Goal: Task Accomplishment & Management: Use online tool/utility

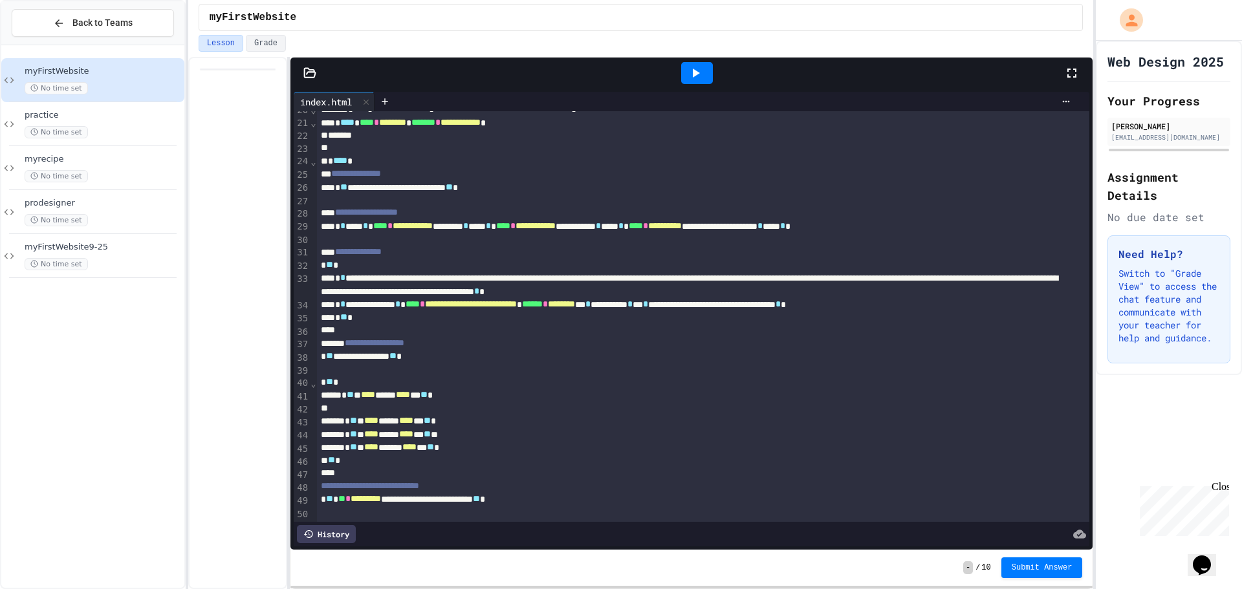
scroll to position [324, 0]
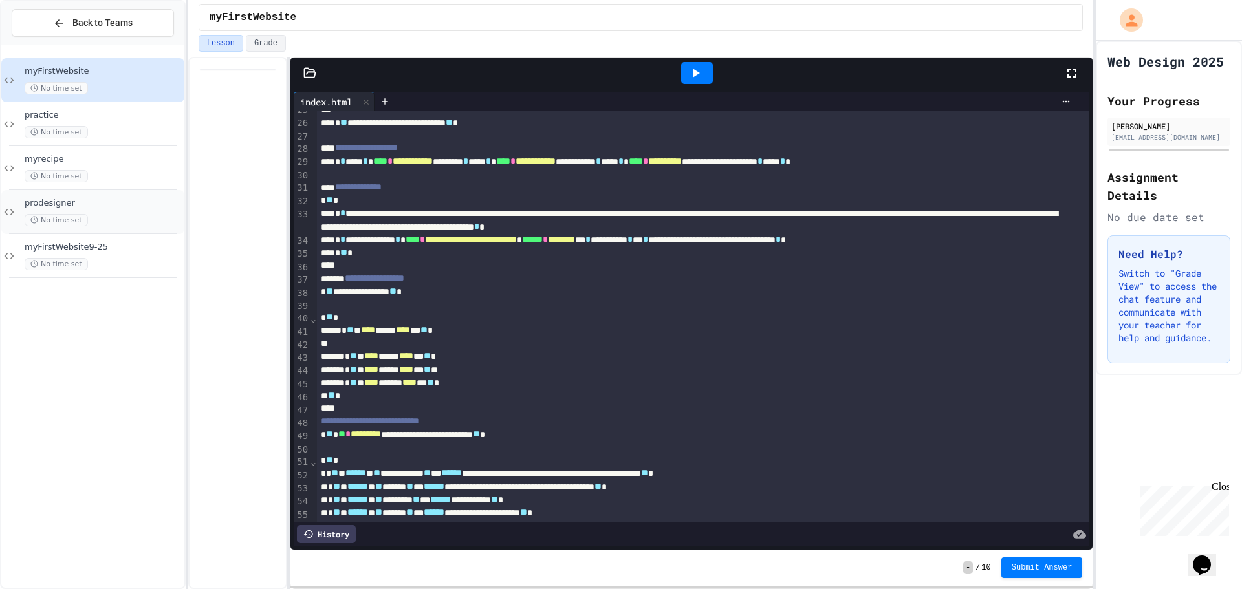
click at [111, 207] on span "prodesigner" at bounding box center [103, 203] width 157 height 11
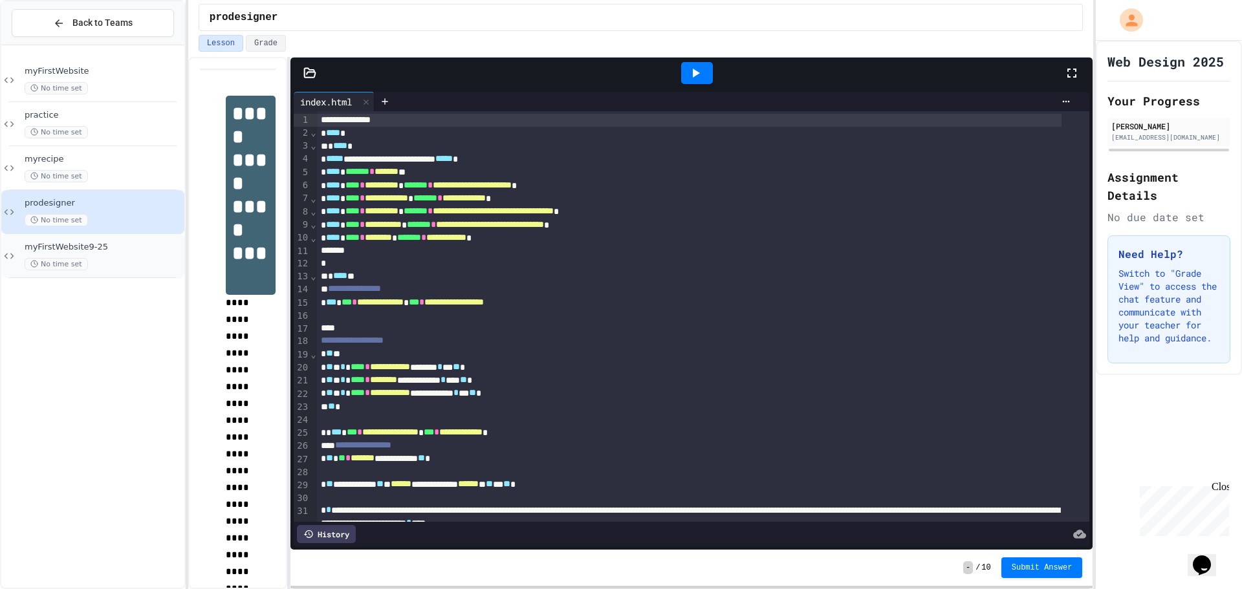
click at [120, 255] on div "myFirstWebsite9-25 No time set" at bounding box center [103, 256] width 157 height 28
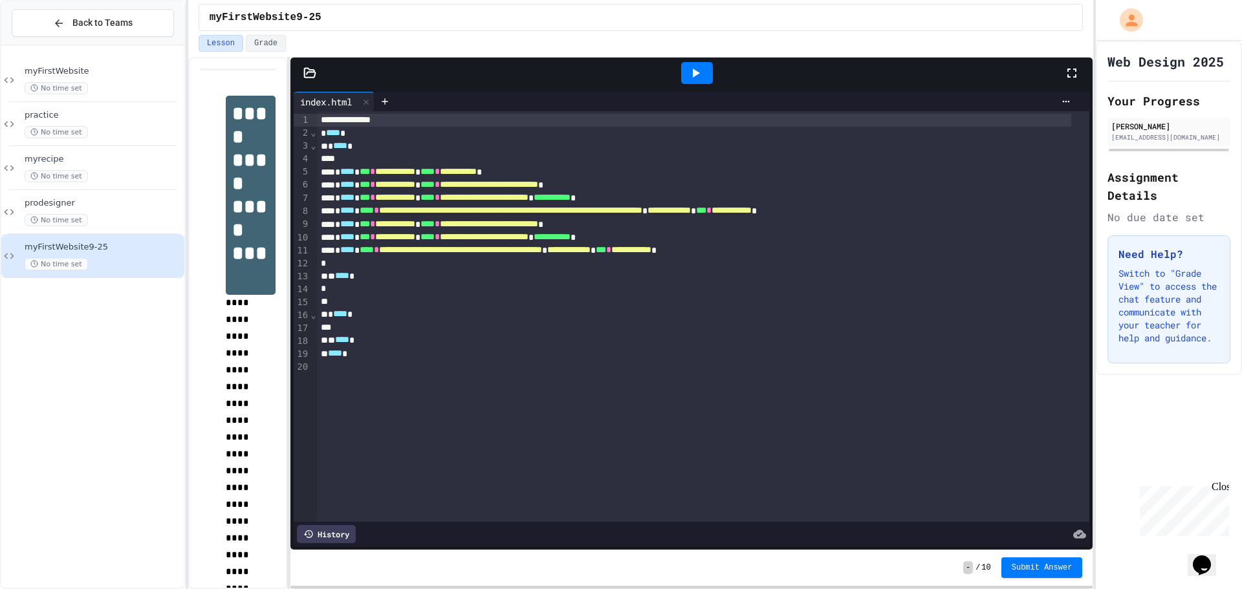
click at [1222, 487] on div "Close" at bounding box center [1220, 489] width 16 height 16
click at [98, 206] on span "prodesigner" at bounding box center [103, 203] width 157 height 11
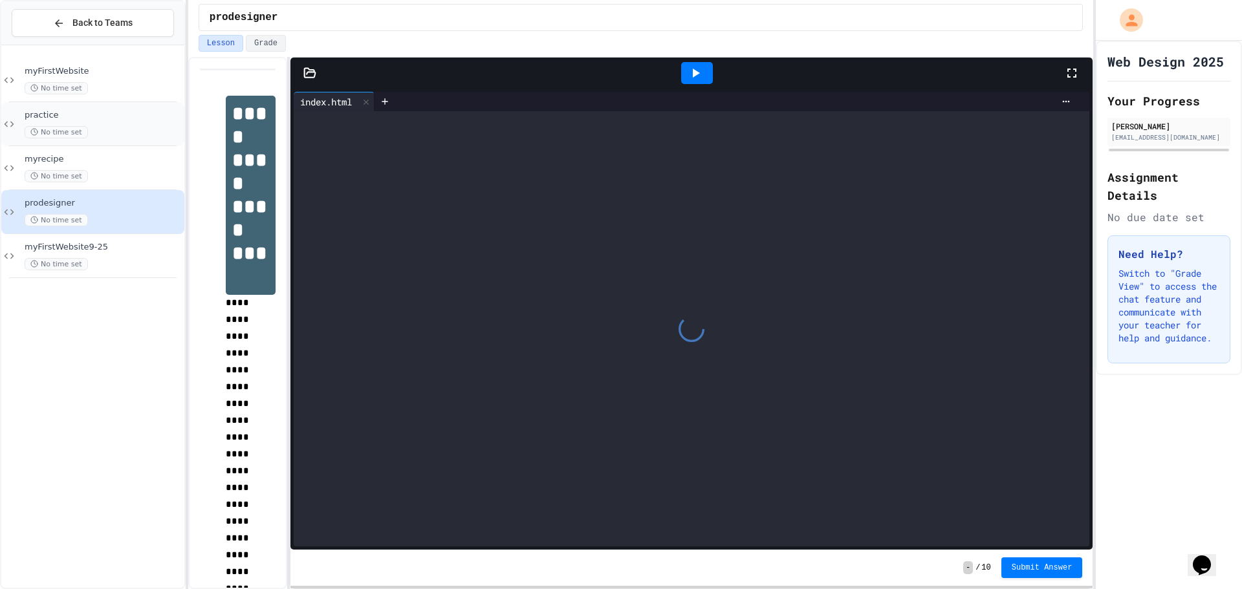
click at [122, 126] on div "practice No time set" at bounding box center [103, 124] width 157 height 28
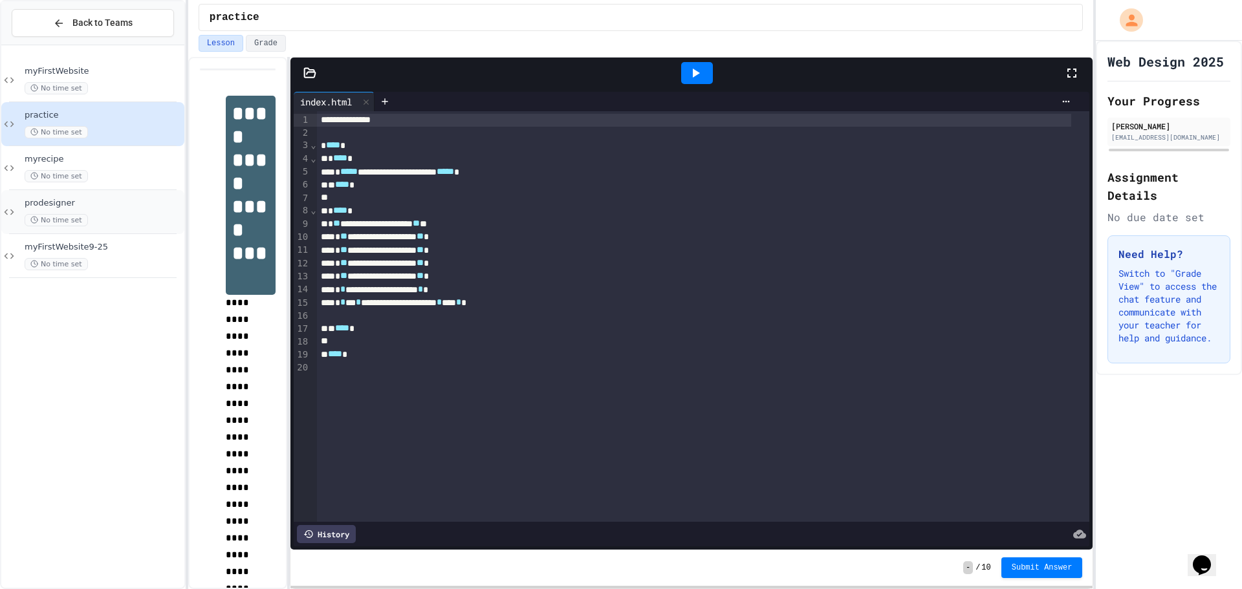
click at [114, 203] on span "prodesigner" at bounding box center [103, 203] width 157 height 11
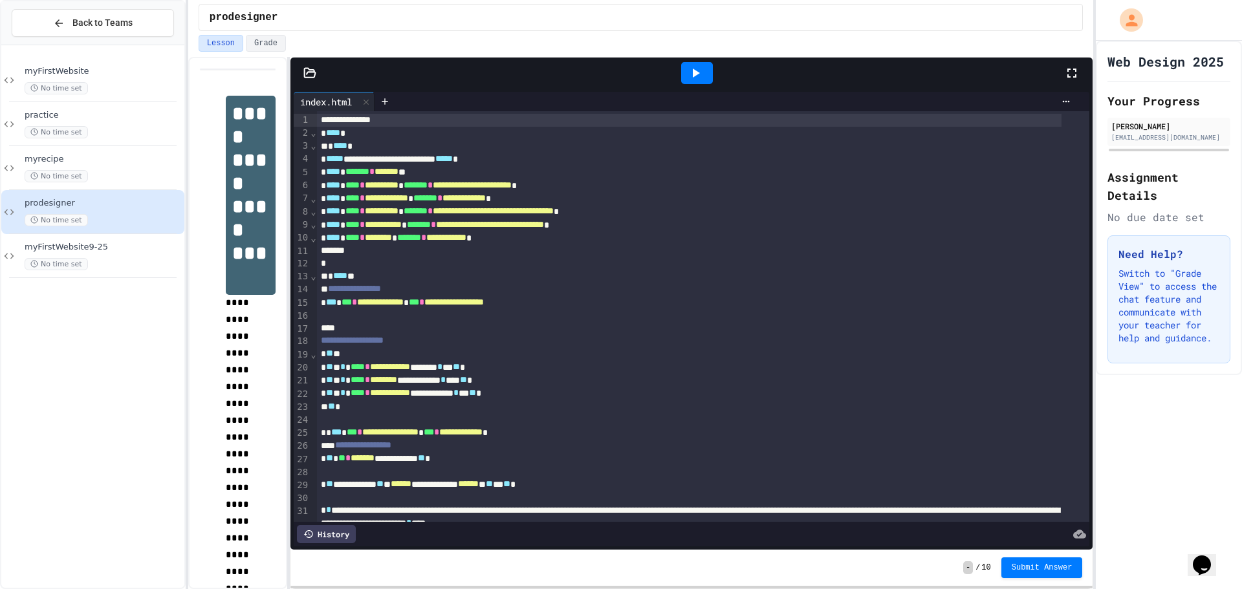
click at [686, 67] on div at bounding box center [697, 73] width 32 height 22
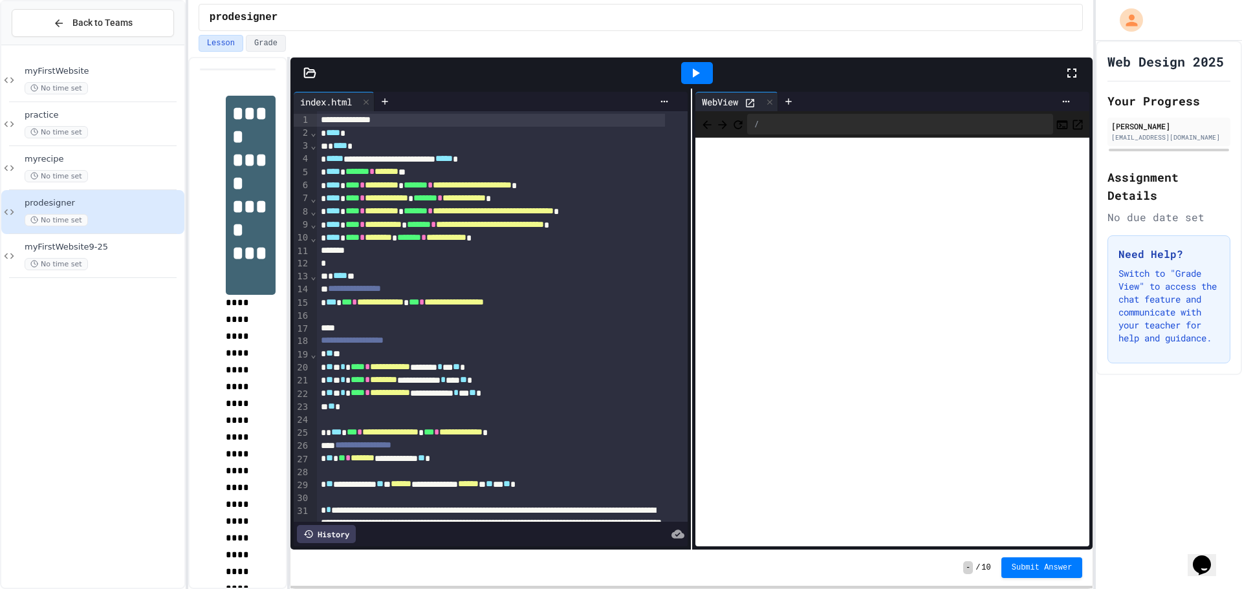
click at [749, 100] on icon at bounding box center [750, 103] width 11 height 11
click at [98, 77] on div "myFirstWebsite No time set" at bounding box center [103, 80] width 157 height 28
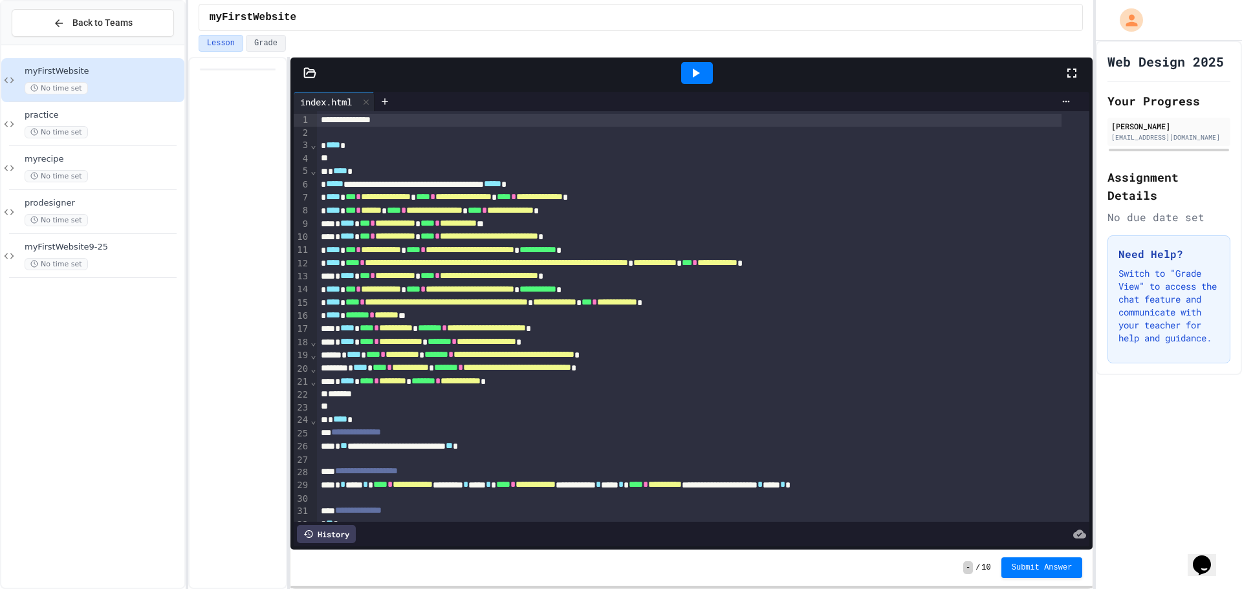
click at [705, 78] on div at bounding box center [697, 73] width 32 height 22
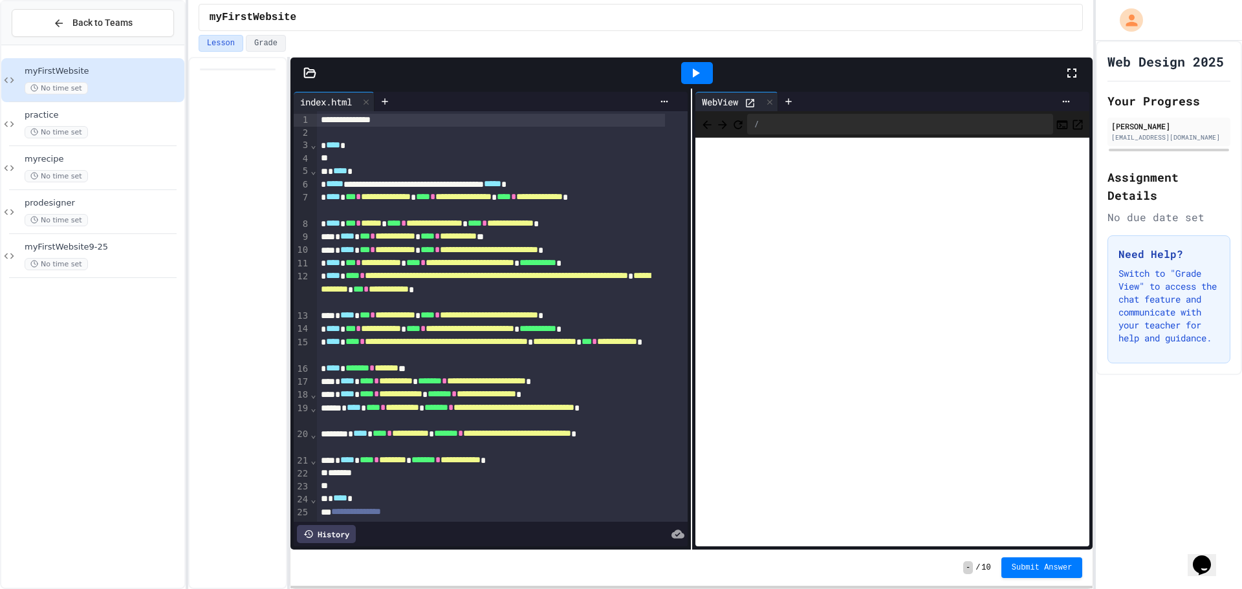
click at [749, 100] on icon at bounding box center [750, 103] width 8 height 8
click at [307, 67] on icon at bounding box center [309, 73] width 13 height 13
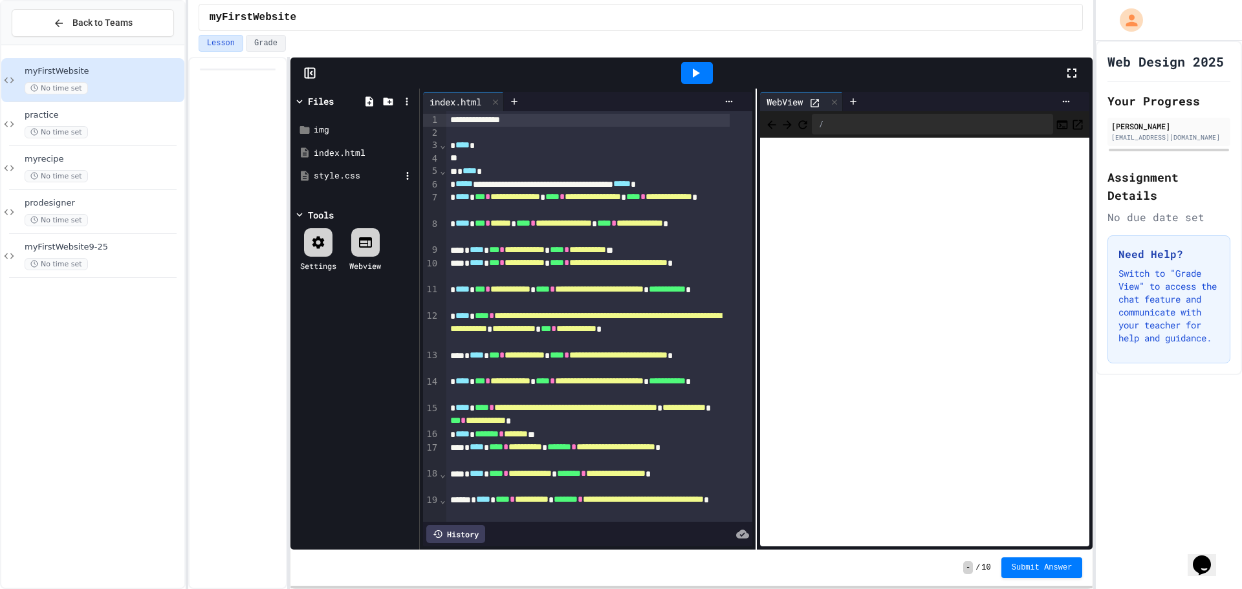
click at [349, 175] on div "style.css" at bounding box center [357, 176] width 87 height 13
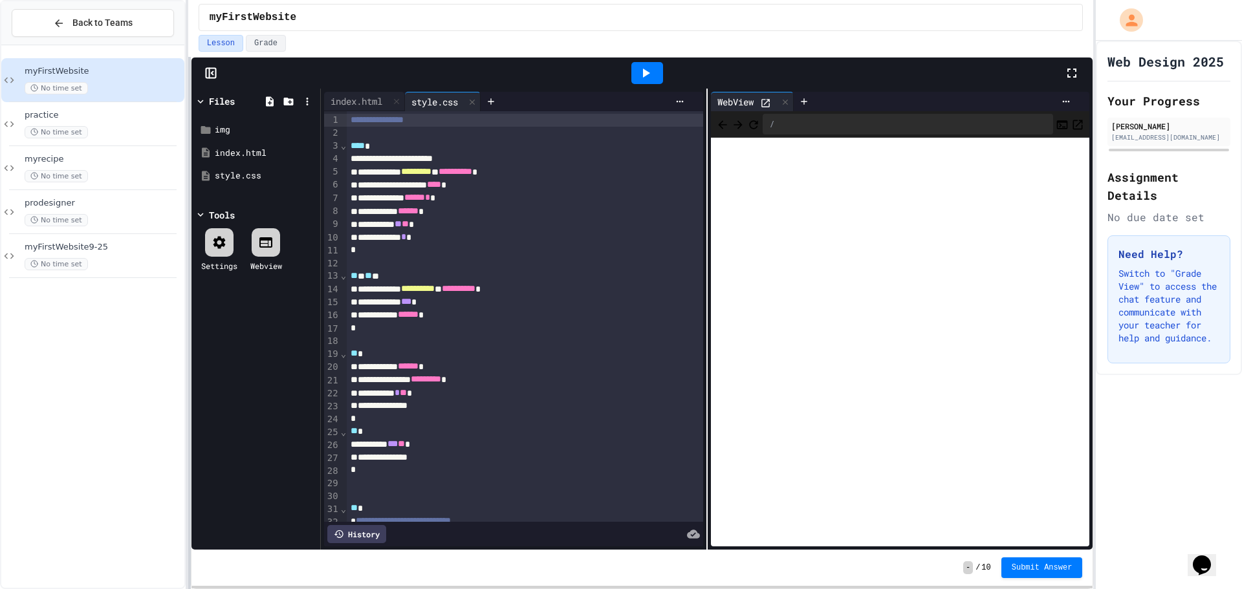
click at [189, 296] on div at bounding box center [189, 323] width 3 height 533
click at [337, 104] on div "index.html" at bounding box center [356, 101] width 65 height 14
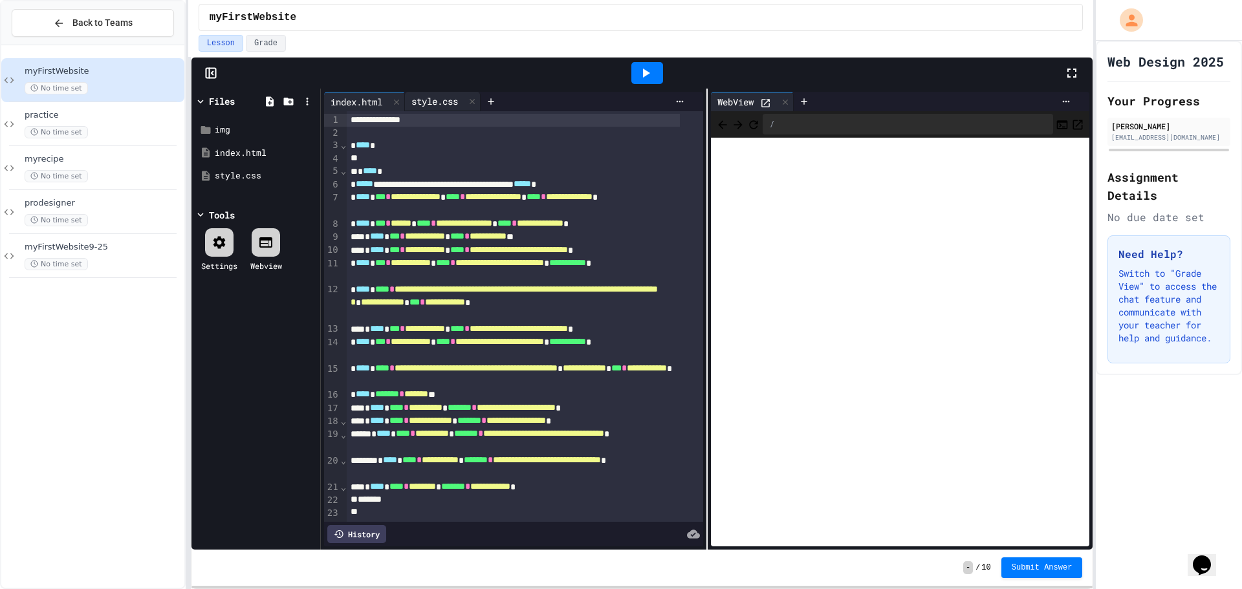
click at [435, 101] on div "style.css" at bounding box center [435, 101] width 60 height 14
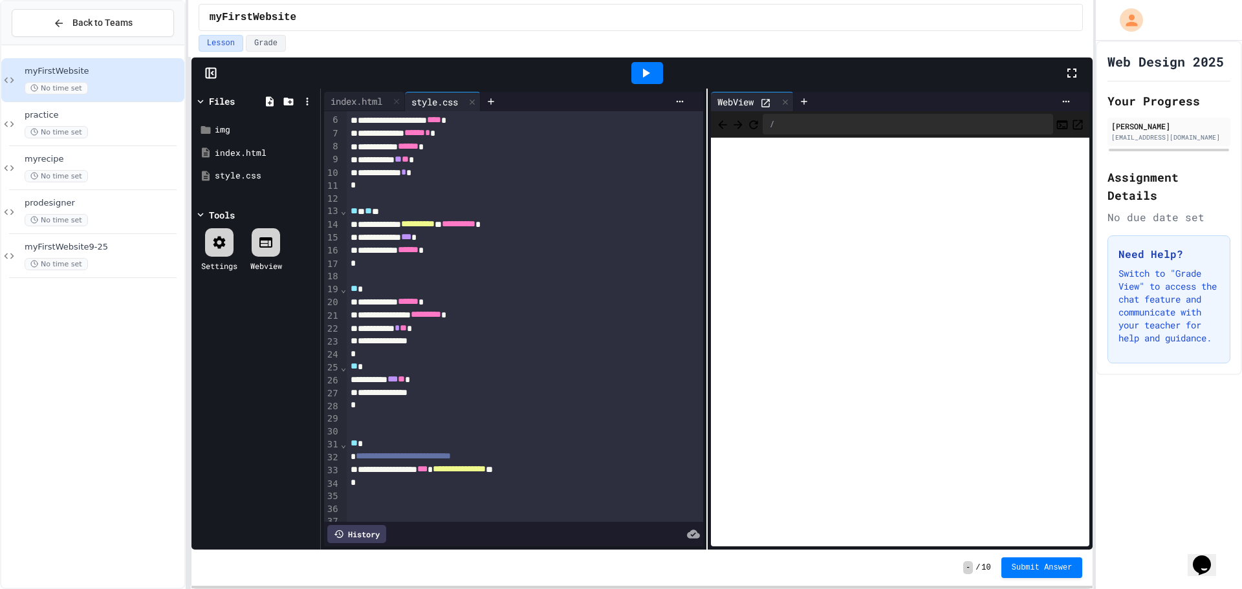
scroll to position [194, 0]
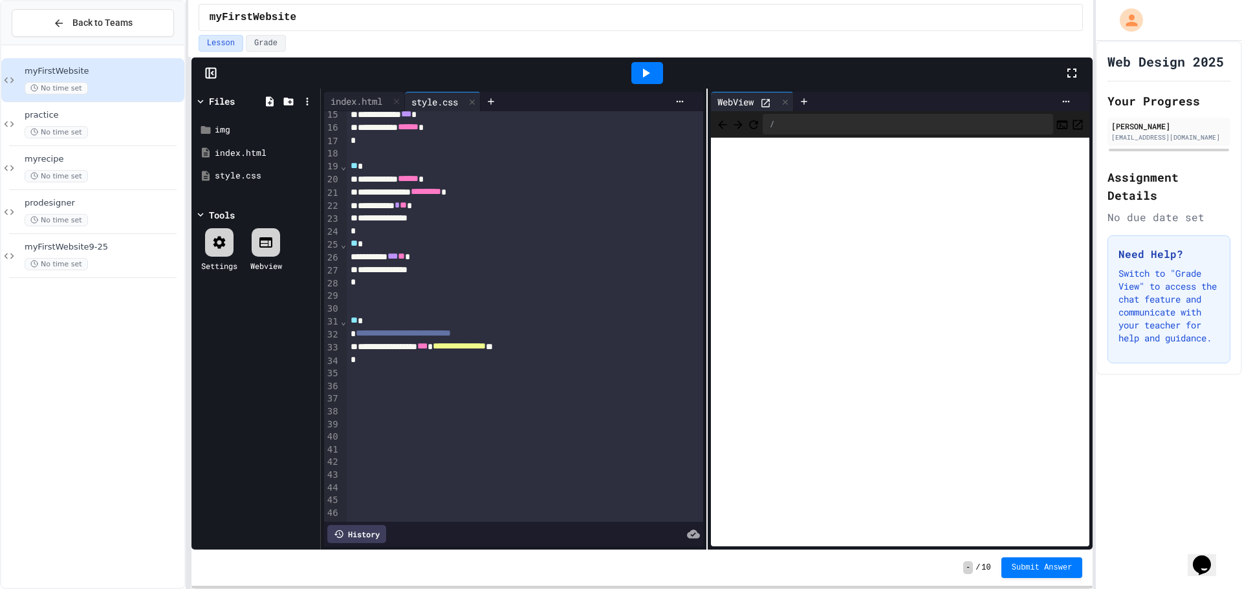
click at [353, 391] on div at bounding box center [525, 397] width 357 height 13
click at [348, 382] on div "To enrich screen reader interactions, please activate Accessibility in Grammarl…" at bounding box center [525, 385] width 357 height 13
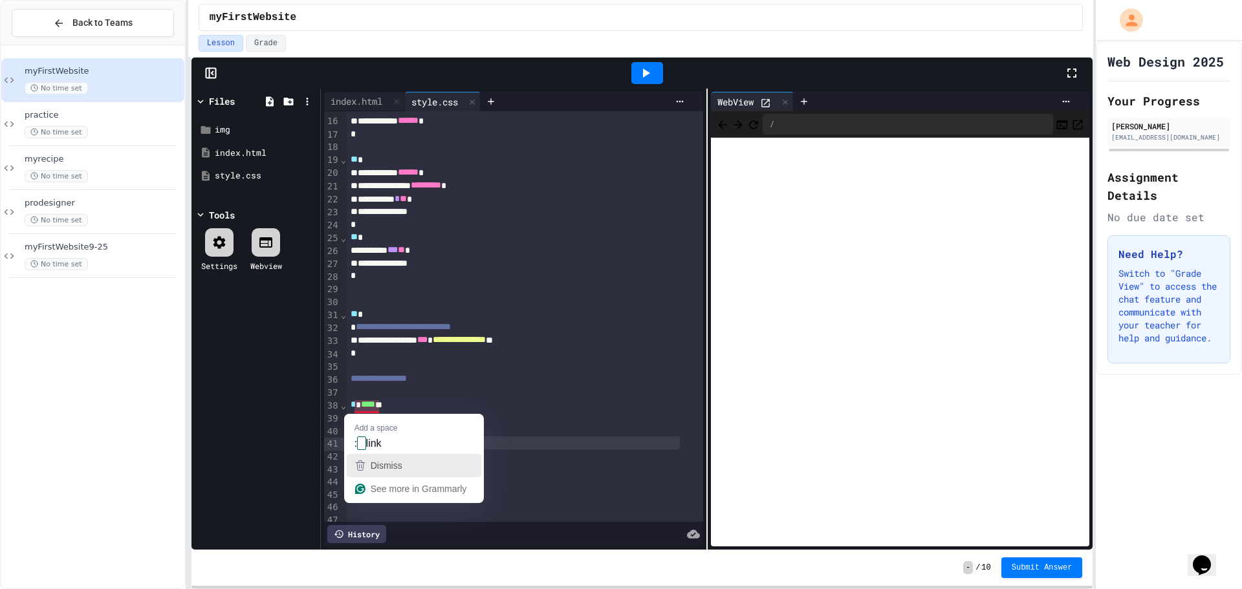
click at [395, 468] on span "Dismiss" at bounding box center [387, 466] width 32 height 10
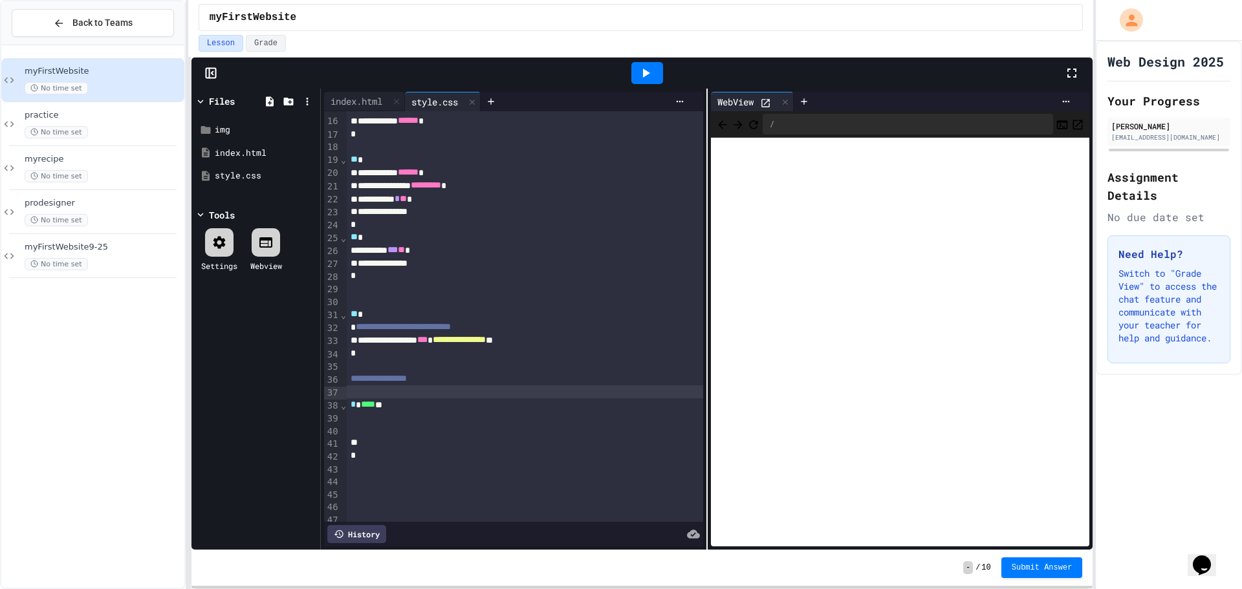
click at [407, 393] on div "To enrich screen reader interactions, please activate Accessibility in Grammarl…" at bounding box center [525, 392] width 357 height 13
click at [410, 408] on div "* * **** *" at bounding box center [513, 405] width 333 height 13
click at [388, 424] on div "To enrich screen reader interactions, please activate Accessibility in Grammarl…" at bounding box center [513, 418] width 333 height 13
click at [408, 454] on div "*" at bounding box center [513, 456] width 333 height 13
click at [408, 443] on div "To enrich screen reader interactions, please activate Accessibility in Grammarl…" at bounding box center [513, 443] width 333 height 13
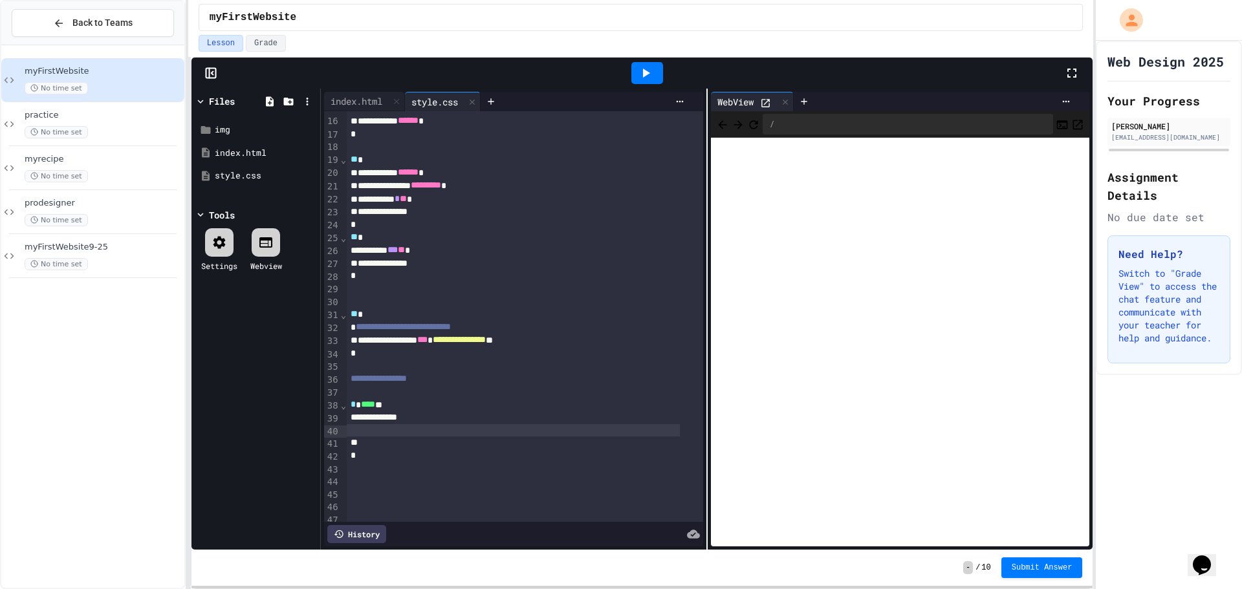
click at [400, 430] on div "To enrich screen reader interactions, please activate Accessibility in Grammarl…" at bounding box center [513, 430] width 333 height 13
click at [760, 121] on icon "Refresh" at bounding box center [753, 124] width 13 height 13
click at [762, 105] on icon at bounding box center [766, 103] width 8 height 8
click at [357, 440] on div "To enrich screen reader interactions, please activate Accessibility in Grammarl…" at bounding box center [513, 443] width 333 height 13
click at [366, 458] on div "To enrich screen reader interactions, please activate Accessibility in Grammarl…" at bounding box center [525, 456] width 357 height 13
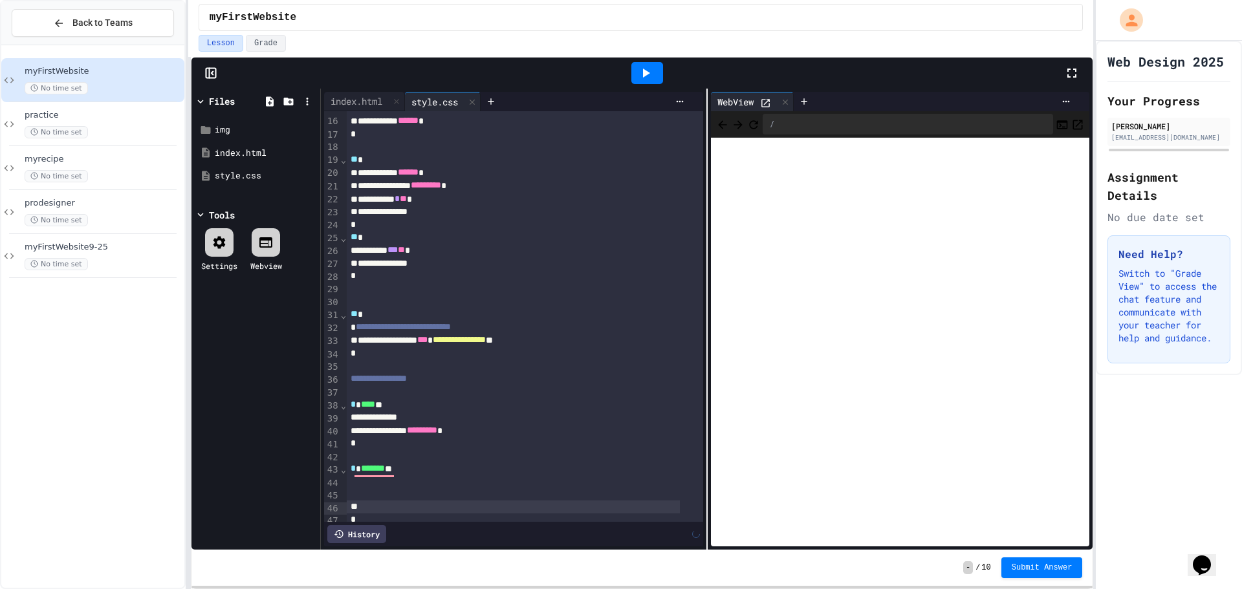
scroll to position [209, 0]
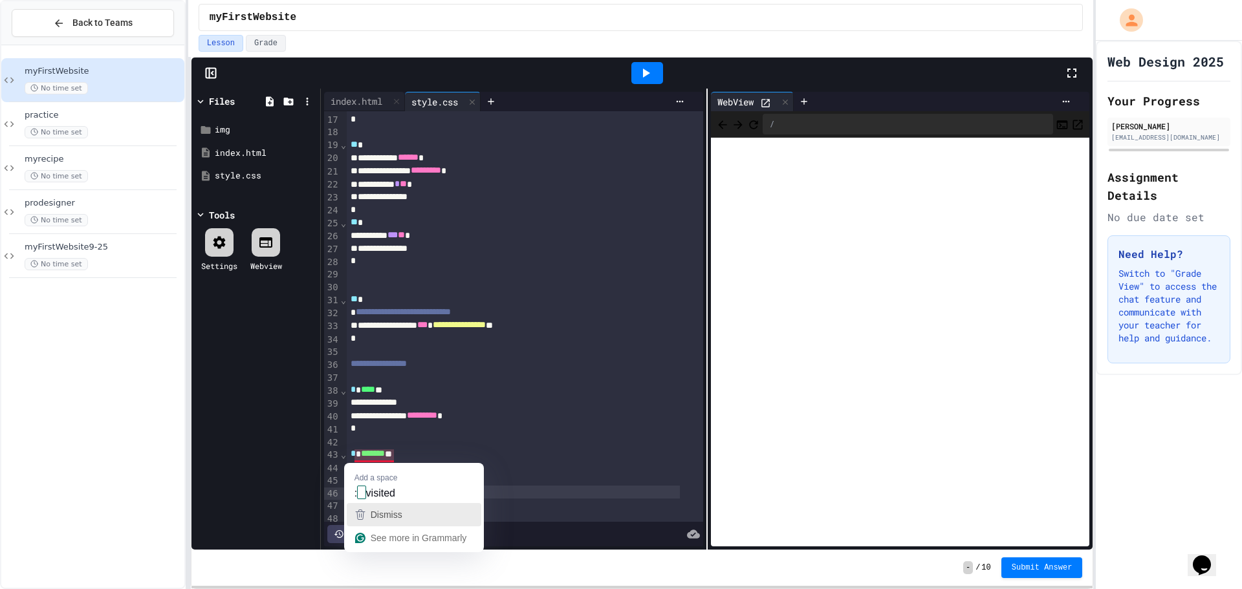
drag, startPoint x: 384, startPoint y: 507, endPoint x: 375, endPoint y: 490, distance: 18.9
click at [384, 506] on div "Dismiss" at bounding box center [385, 514] width 34 height 19
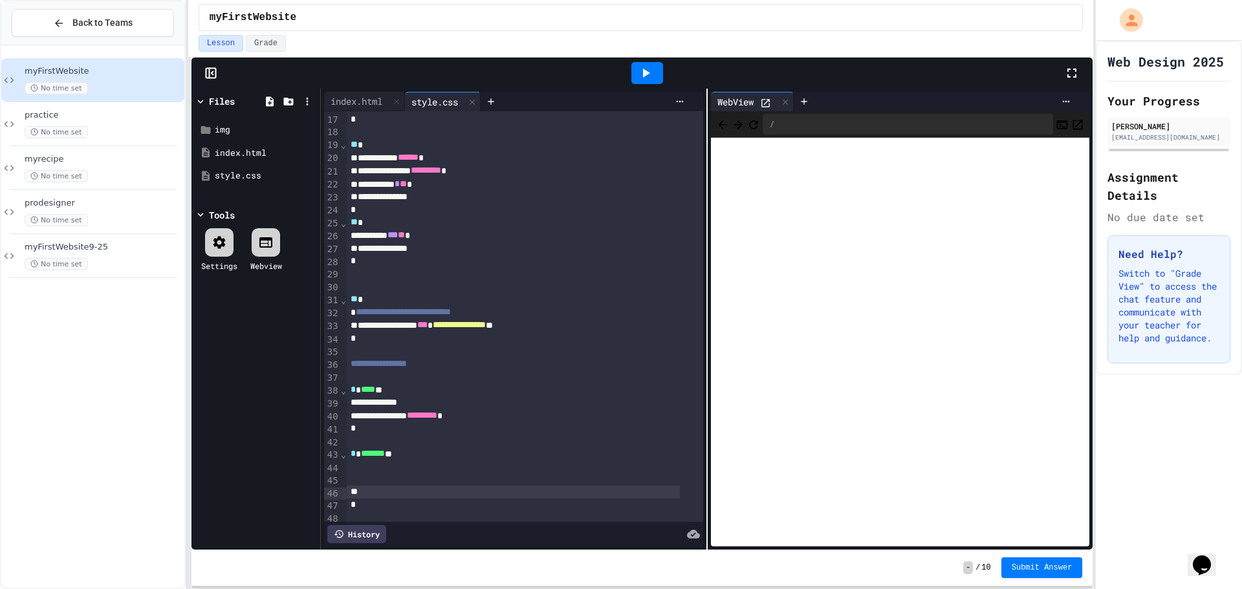
click at [363, 468] on div "To enrich screen reader interactions, please activate Accessibility in Grammarl…" at bounding box center [513, 467] width 333 height 13
click at [760, 124] on icon "Refresh" at bounding box center [753, 124] width 13 height 13
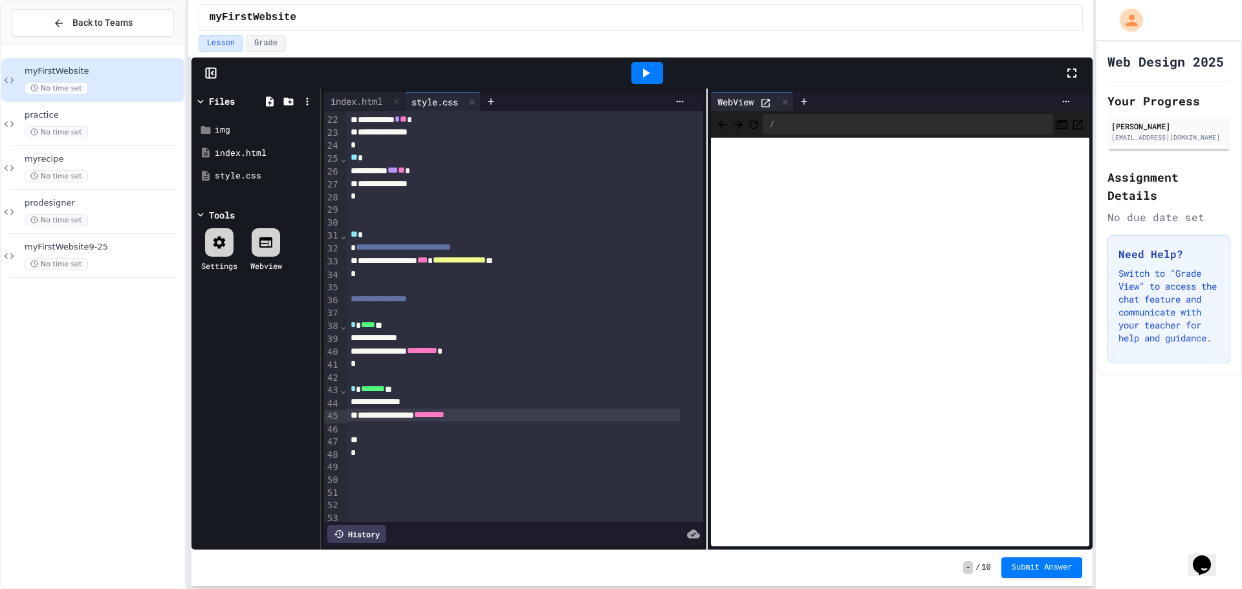
scroll to position [338, 0]
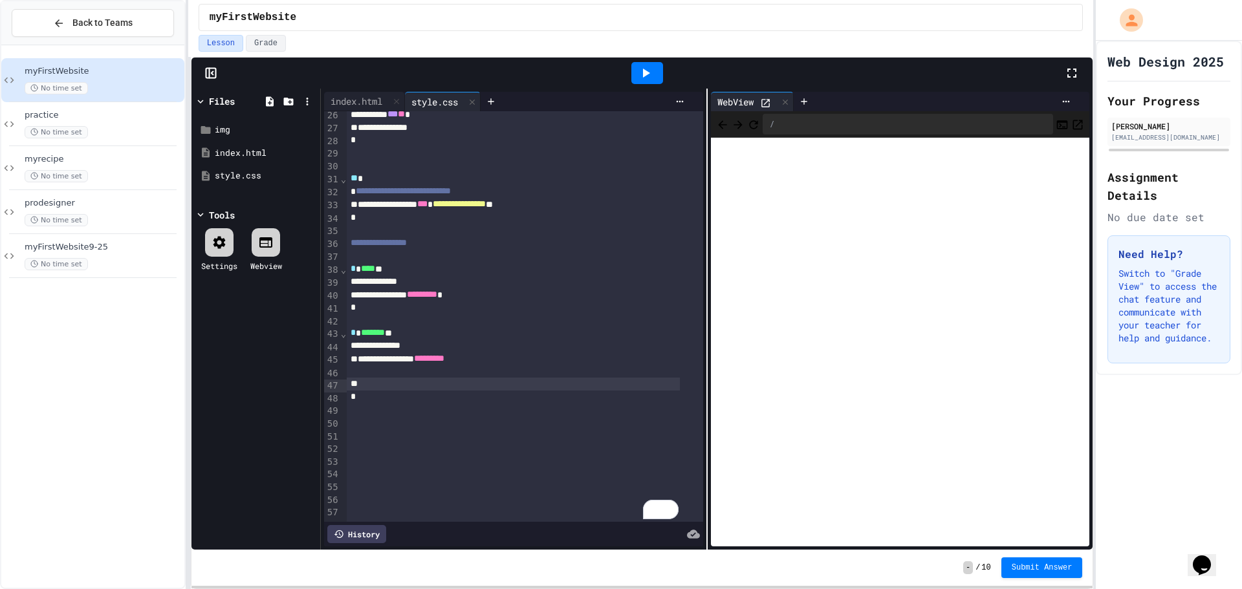
click at [363, 378] on div "To enrich screen reader interactions, please activate Accessibility in Grammarl…" at bounding box center [513, 384] width 333 height 13
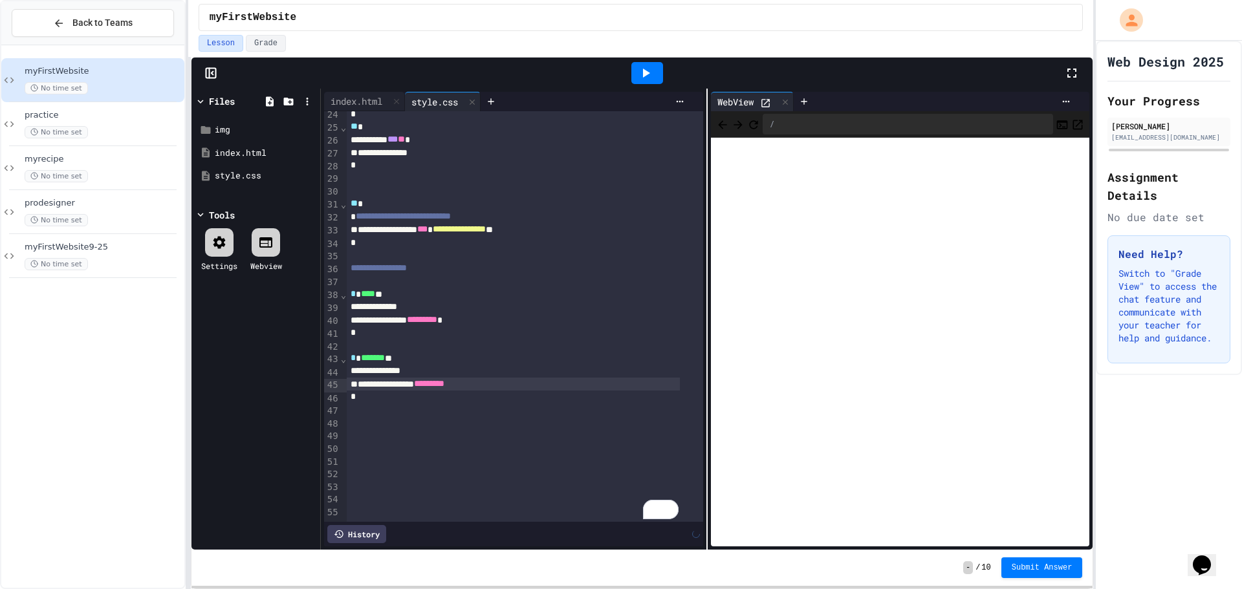
scroll to position [324, 0]
click at [367, 403] on div "To enrich screen reader interactions, please activate Accessibility in Grammarl…" at bounding box center [525, 409] width 357 height 13
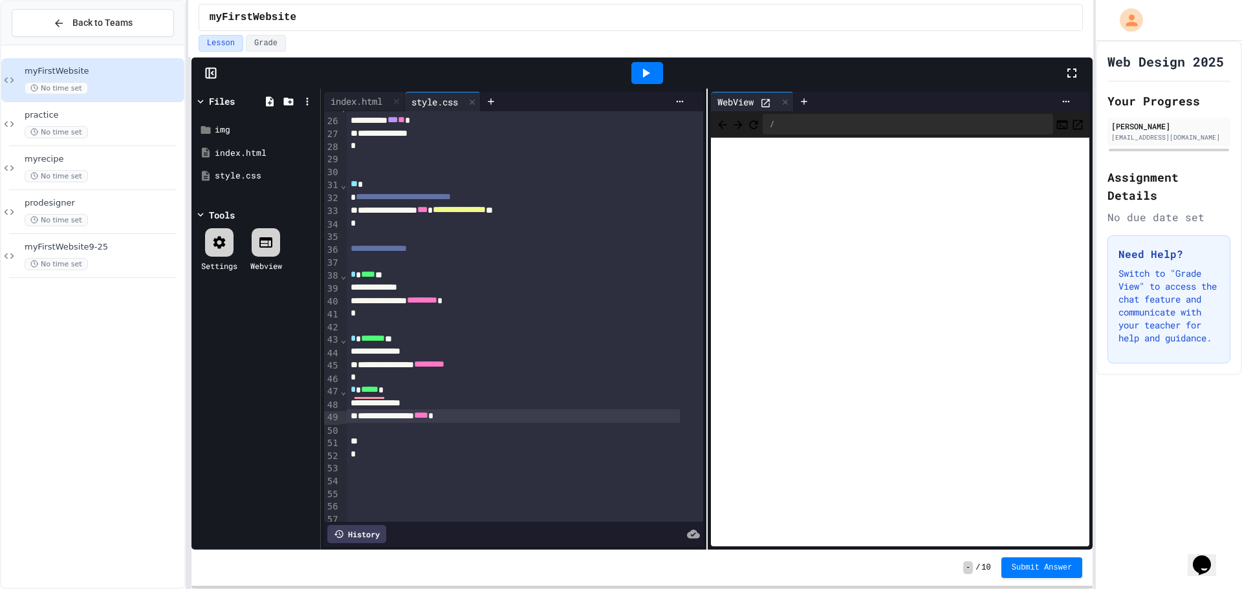
click at [642, 65] on div at bounding box center [648, 73] width 32 height 22
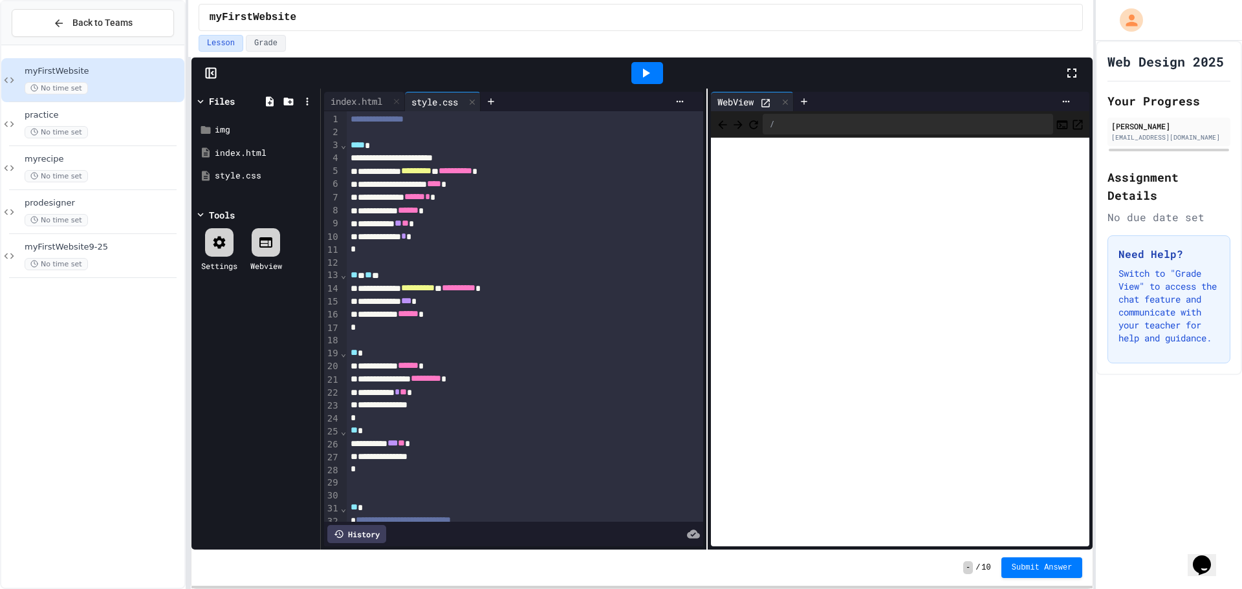
scroll to position [0, 0]
click at [354, 130] on div "To enrich screen reader interactions, please activate Accessibility in Grammarl…" at bounding box center [525, 133] width 357 height 13
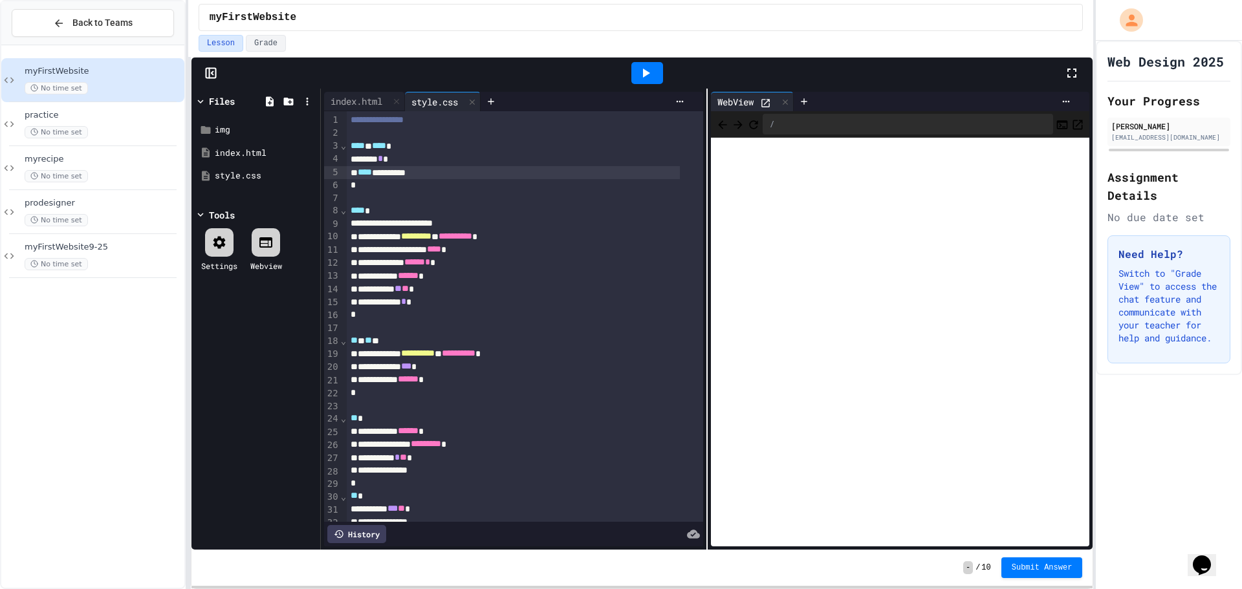
click at [384, 173] on div "**** *********" at bounding box center [513, 172] width 333 height 13
click at [400, 173] on div "********" at bounding box center [513, 172] width 333 height 13
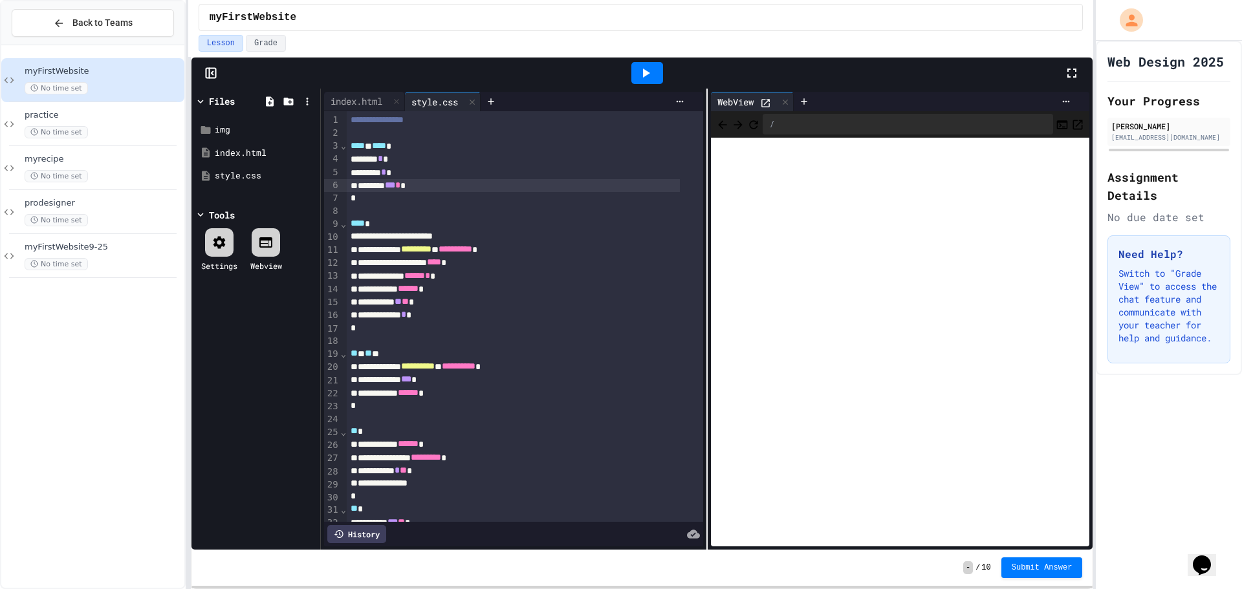
click at [648, 73] on icon at bounding box center [646, 73] width 7 height 9
click at [91, 204] on span "prodesigner" at bounding box center [103, 203] width 157 height 11
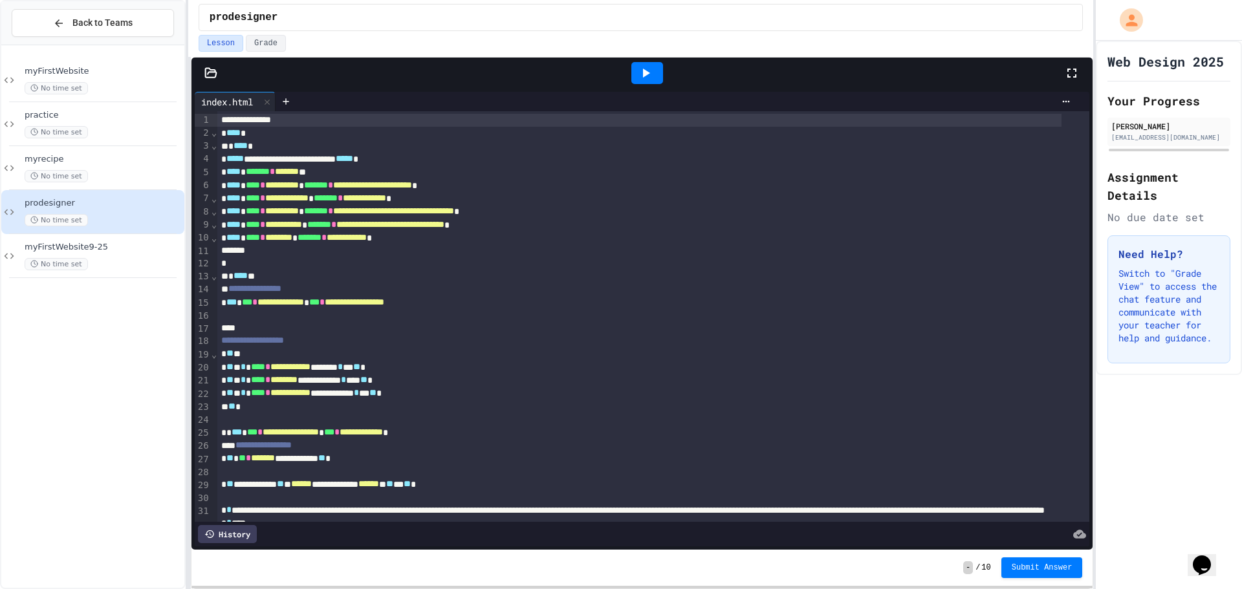
click at [653, 76] on icon at bounding box center [646, 73] width 16 height 16
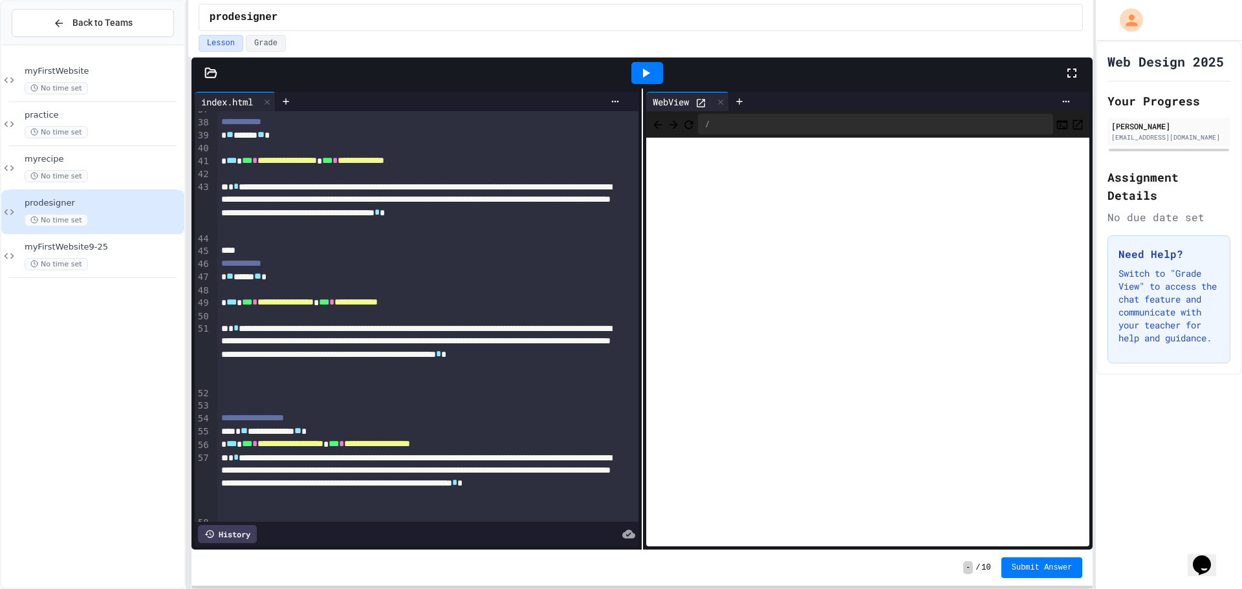
scroll to position [776, 0]
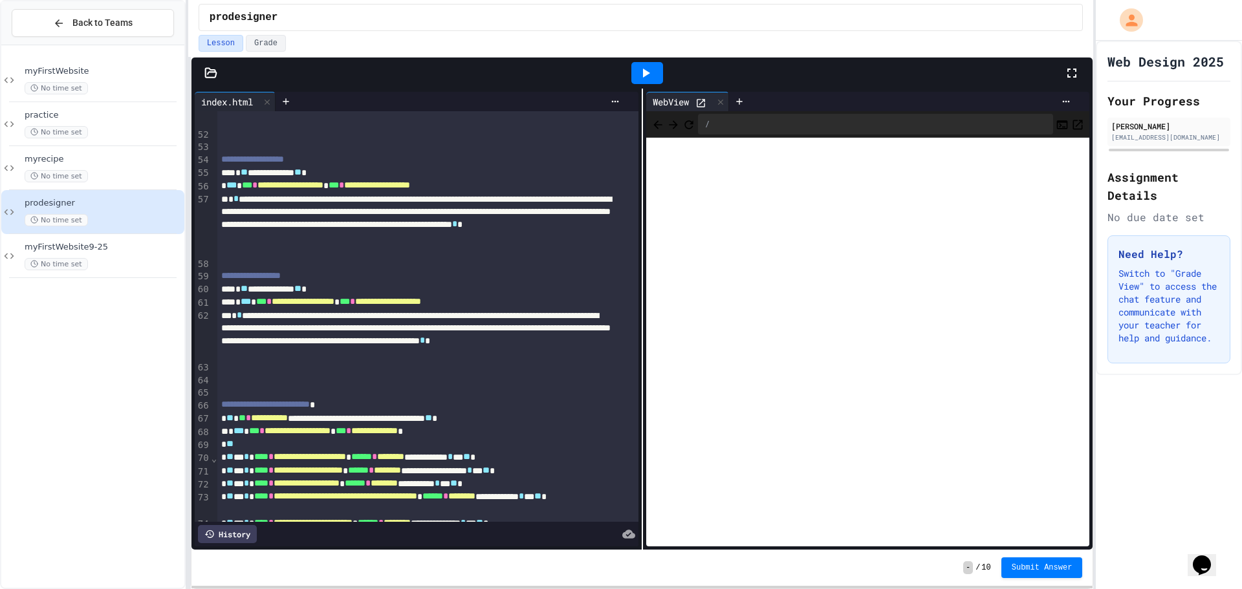
click at [215, 69] on icon at bounding box center [210, 73] width 13 height 13
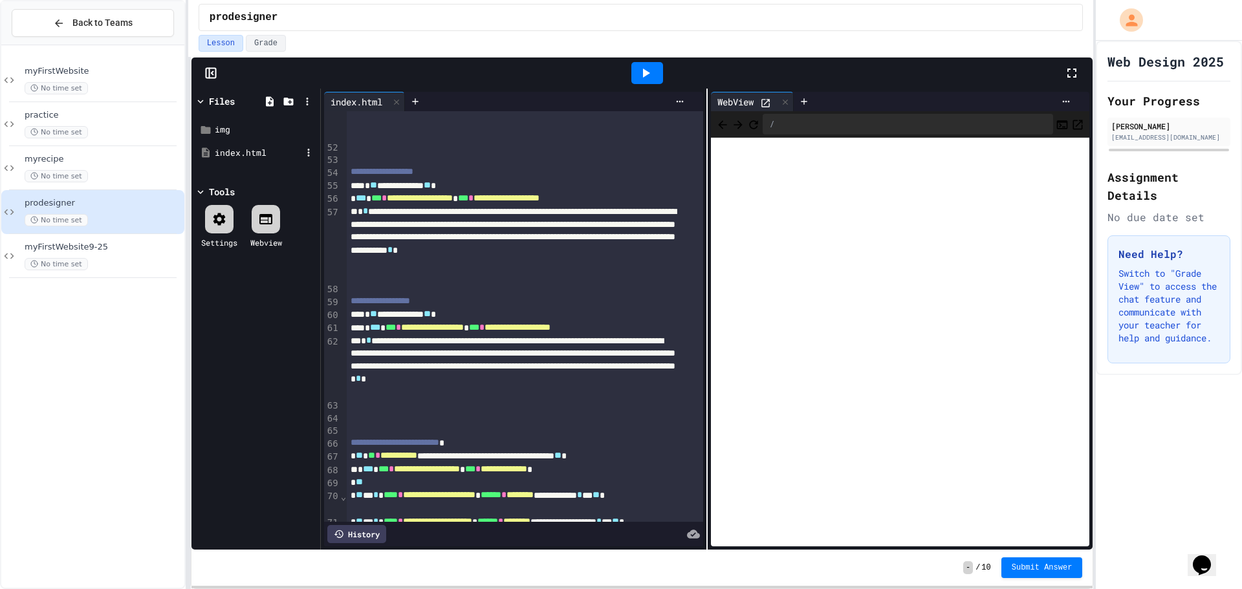
click at [254, 148] on div "index.html" at bounding box center [258, 153] width 87 height 13
click at [258, 129] on div "img" at bounding box center [258, 130] width 87 height 13
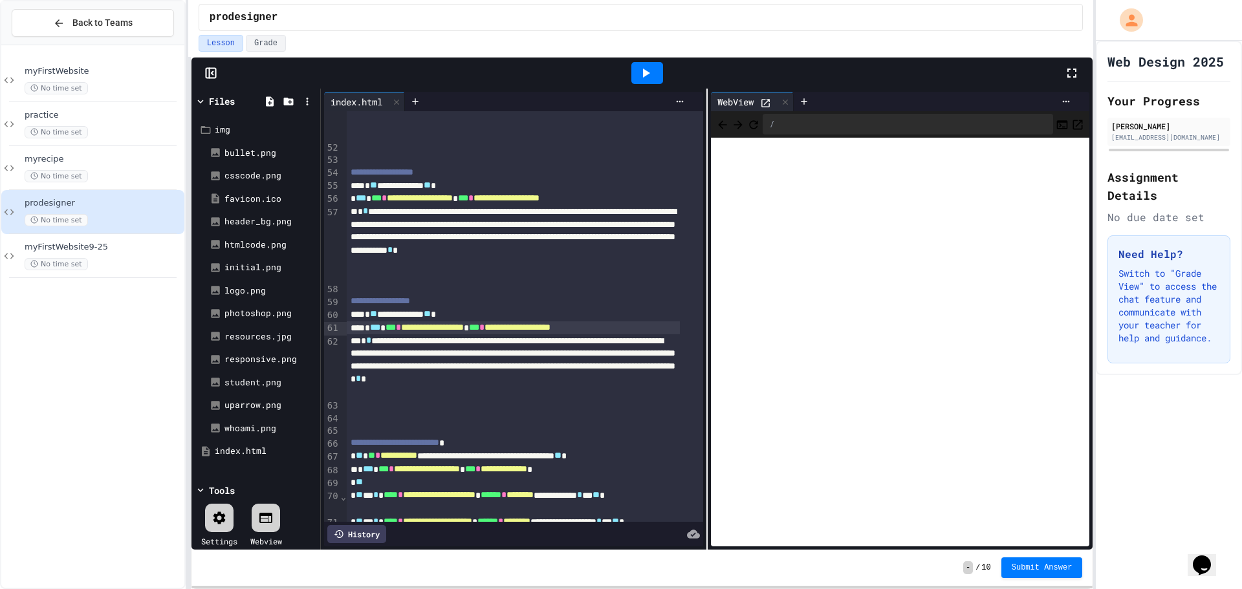
click at [443, 329] on span "**********" at bounding box center [432, 327] width 63 height 9
click at [760, 126] on icon "Refresh" at bounding box center [753, 124] width 13 height 13
click at [195, 100] on icon at bounding box center [201, 102] width 12 height 12
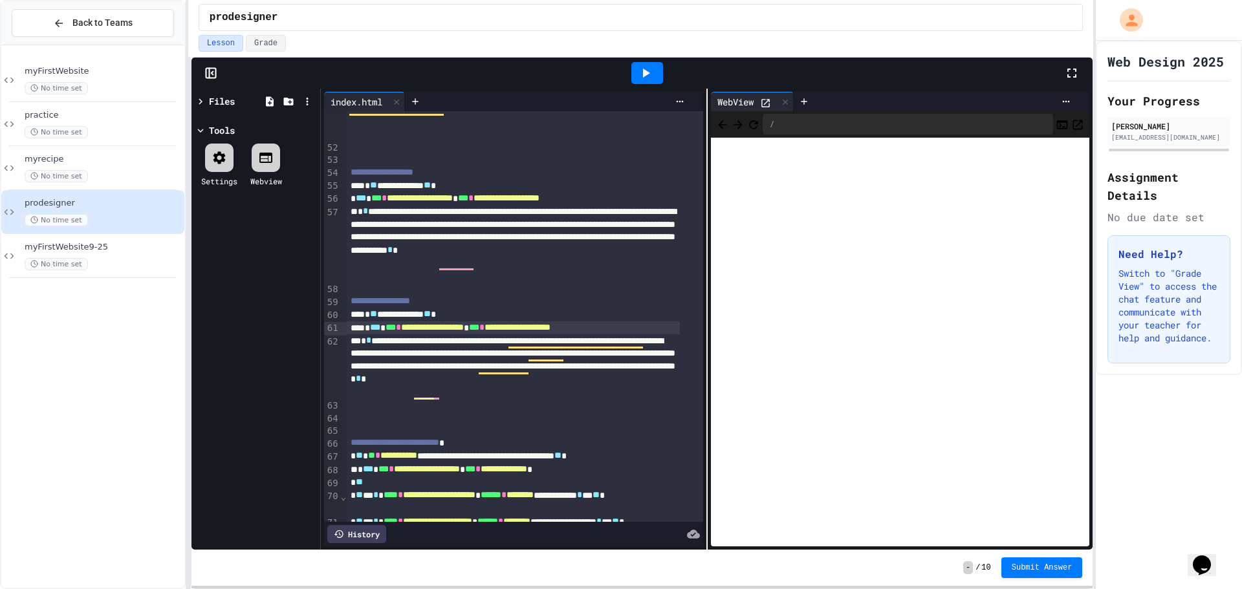
click at [645, 63] on div at bounding box center [648, 73] width 32 height 22
click at [772, 104] on div at bounding box center [768, 102] width 17 height 14
click at [764, 102] on icon at bounding box center [766, 103] width 8 height 8
